Goal: Task Accomplishment & Management: Complete application form

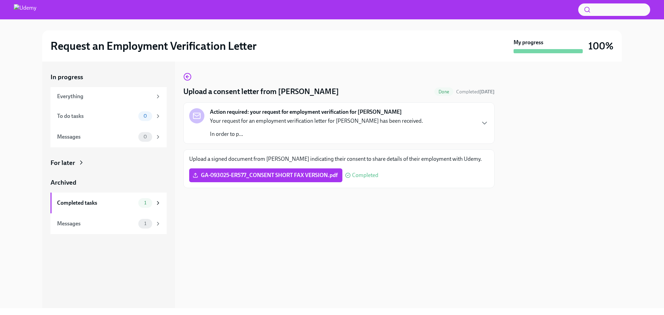
click at [263, 136] on p "In order to p..." at bounding box center [316, 134] width 213 height 8
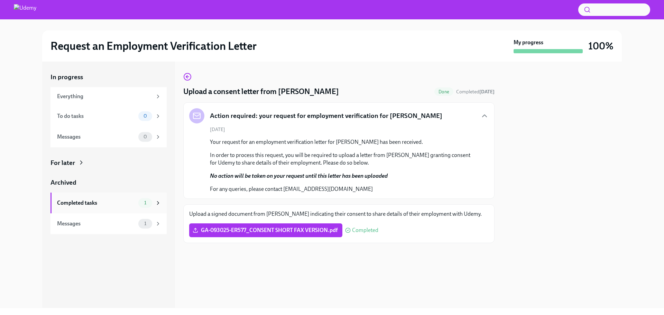
click at [109, 203] on div "Completed tasks" at bounding box center [96, 203] width 78 height 8
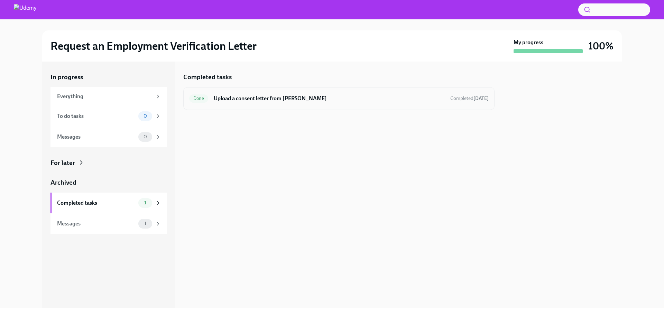
click at [244, 96] on h6 "Upload a consent letter from [PERSON_NAME]" at bounding box center [329, 99] width 231 height 8
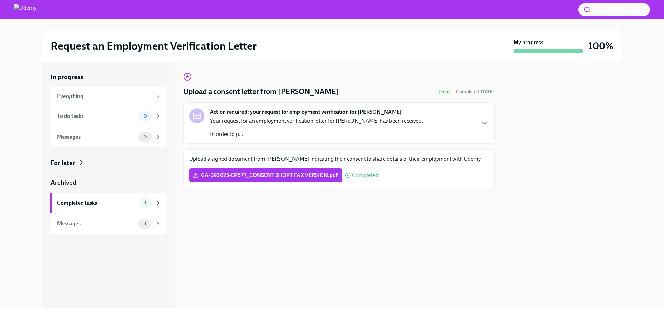
click at [381, 177] on div "GA-093025-ER577_CONSENT SHORT FAX VERSION.pdf Completed" at bounding box center [338, 175] width 299 height 14
click at [89, 102] on div "Everything" at bounding box center [108, 96] width 116 height 19
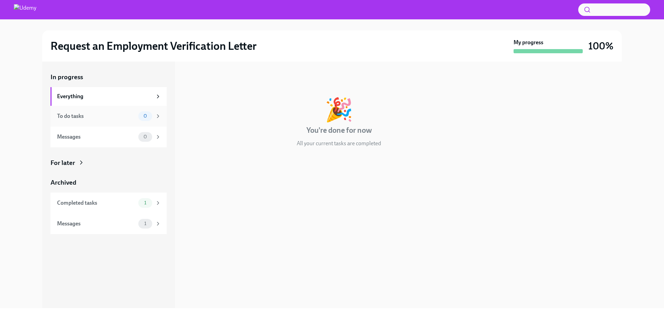
click at [89, 115] on div "To do tasks" at bounding box center [96, 116] width 78 height 8
click at [84, 130] on div "Messages 0" at bounding box center [108, 137] width 116 height 21
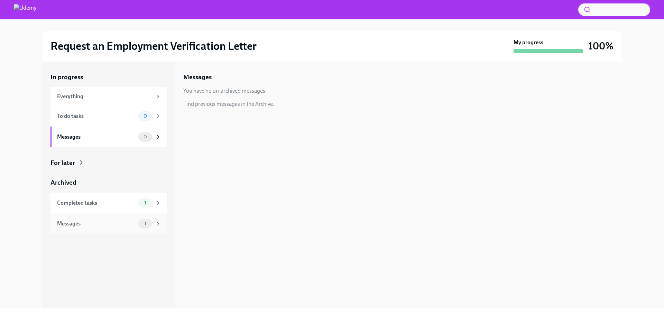
click at [91, 218] on div "Messages 1" at bounding box center [108, 223] width 116 height 21
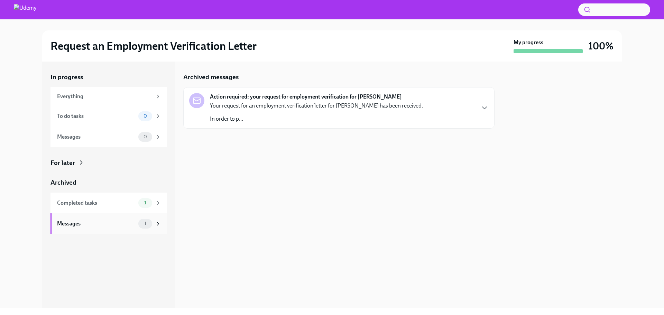
click at [94, 222] on div "Messages" at bounding box center [96, 224] width 78 height 8
click at [306, 108] on p "Your request for an employment verification letter for [PERSON_NAME] has been r…" at bounding box center [316, 106] width 213 height 8
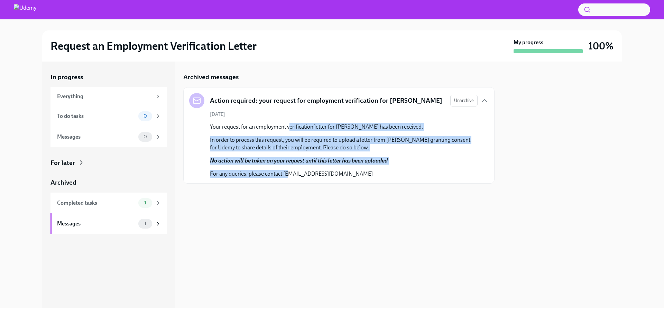
drag, startPoint x: 288, startPoint y: 125, endPoint x: 290, endPoint y: 179, distance: 54.0
click at [290, 179] on div "Action required: your request for employment verification for [PERSON_NAME] Una…" at bounding box center [338, 135] width 311 height 96
click at [292, 176] on p "For any queries, please contact [EMAIL_ADDRESS][DOMAIN_NAME]" at bounding box center [344, 174] width 268 height 8
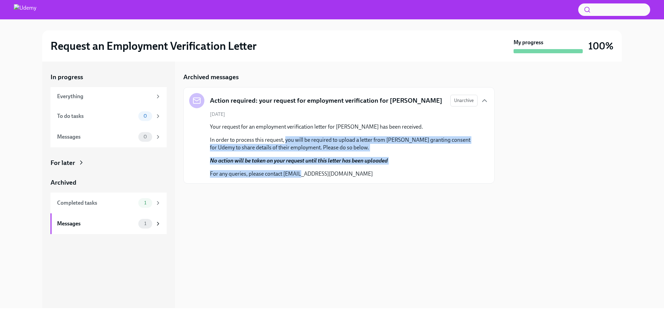
drag, startPoint x: 292, startPoint y: 176, endPoint x: 280, endPoint y: 119, distance: 58.5
click at [285, 132] on div "Your request for an employment verification letter for [PERSON_NAME] has been r…" at bounding box center [344, 150] width 268 height 55
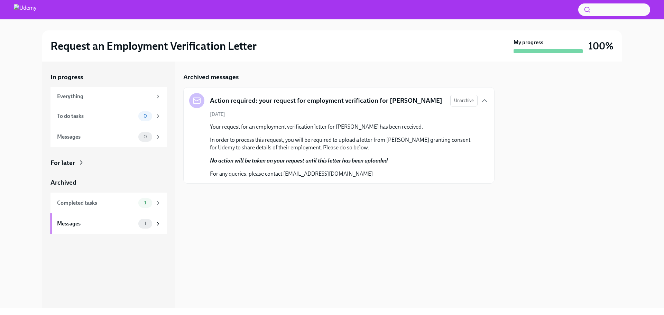
click at [277, 118] on div "[DATE] Your request for an employment verification letter for [PERSON_NAME] has…" at bounding box center [338, 144] width 299 height 67
click at [118, 204] on div "Completed tasks" at bounding box center [96, 203] width 78 height 8
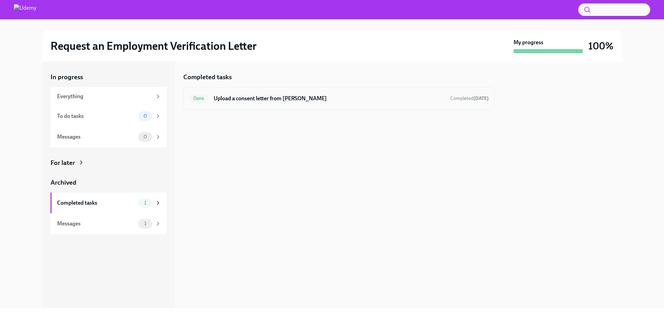
click at [241, 98] on h6 "Upload a consent letter from [PERSON_NAME]" at bounding box center [329, 99] width 231 height 8
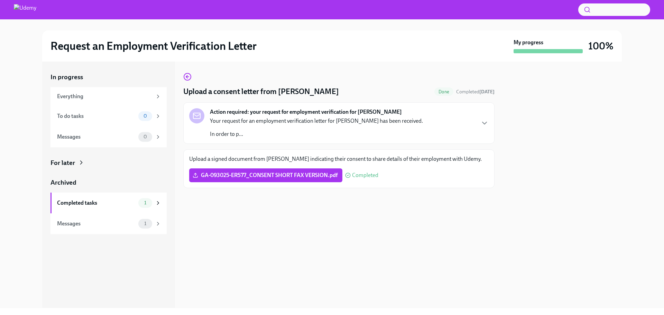
click at [234, 158] on p "Upload a signed document from [PERSON_NAME] indicating their consent to share d…" at bounding box center [338, 159] width 299 height 8
click at [231, 177] on span "GA-093025-ER577_CONSENT SHORT FAX VERSION.pdf" at bounding box center [265, 175] width 143 height 7
click at [0, 0] on input "GA-093025-ER577_CONSENT SHORT FAX VERSION.pdf" at bounding box center [0, 0] width 0 height 0
